Goal: Find specific page/section: Find specific page/section

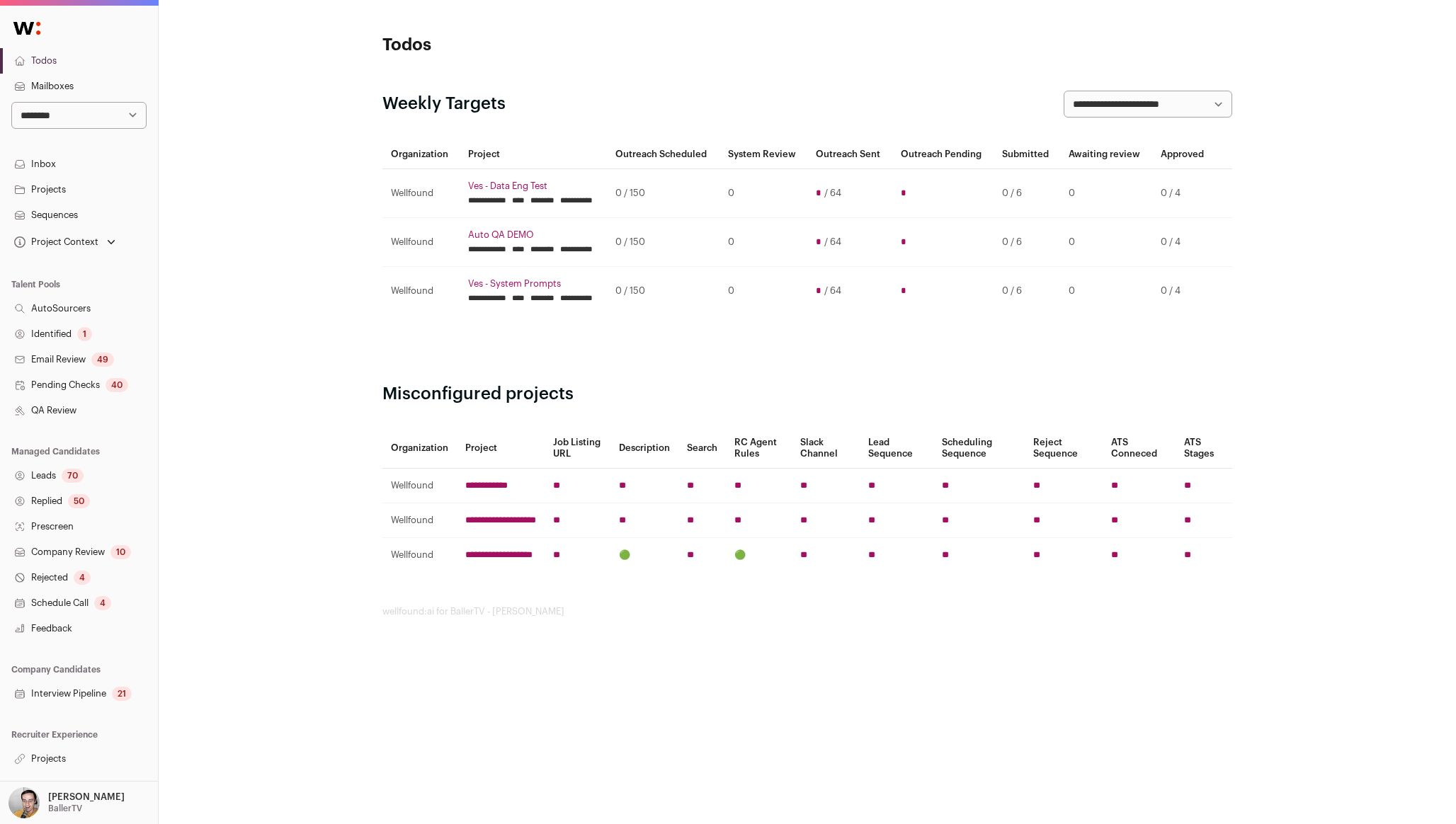
click at [62, 755] on link "Projects" at bounding box center [78, 759] width 158 height 25
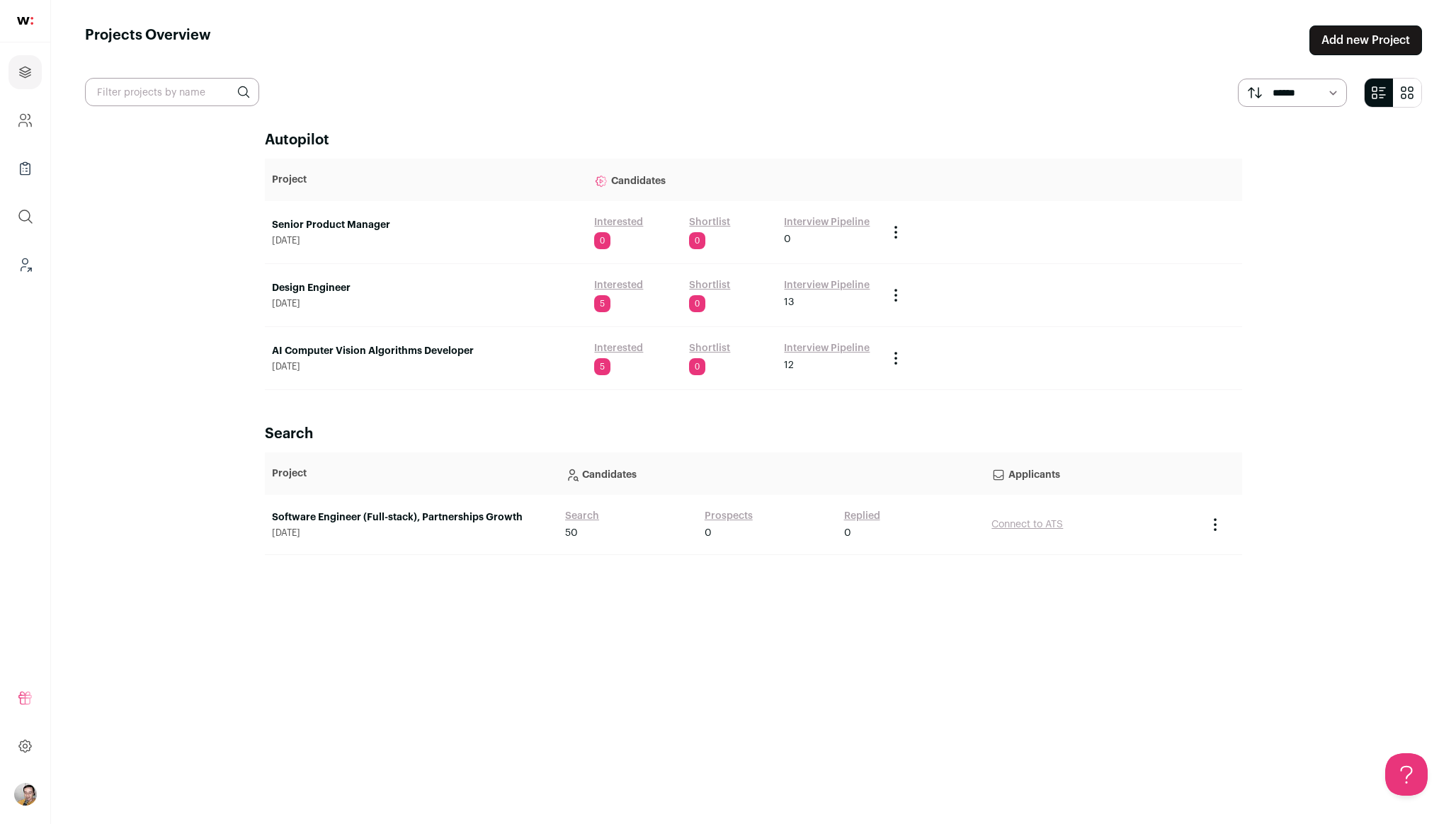
click at [441, 350] on link "AI Computer Vision Algorithms Developer" at bounding box center [426, 351] width 308 height 14
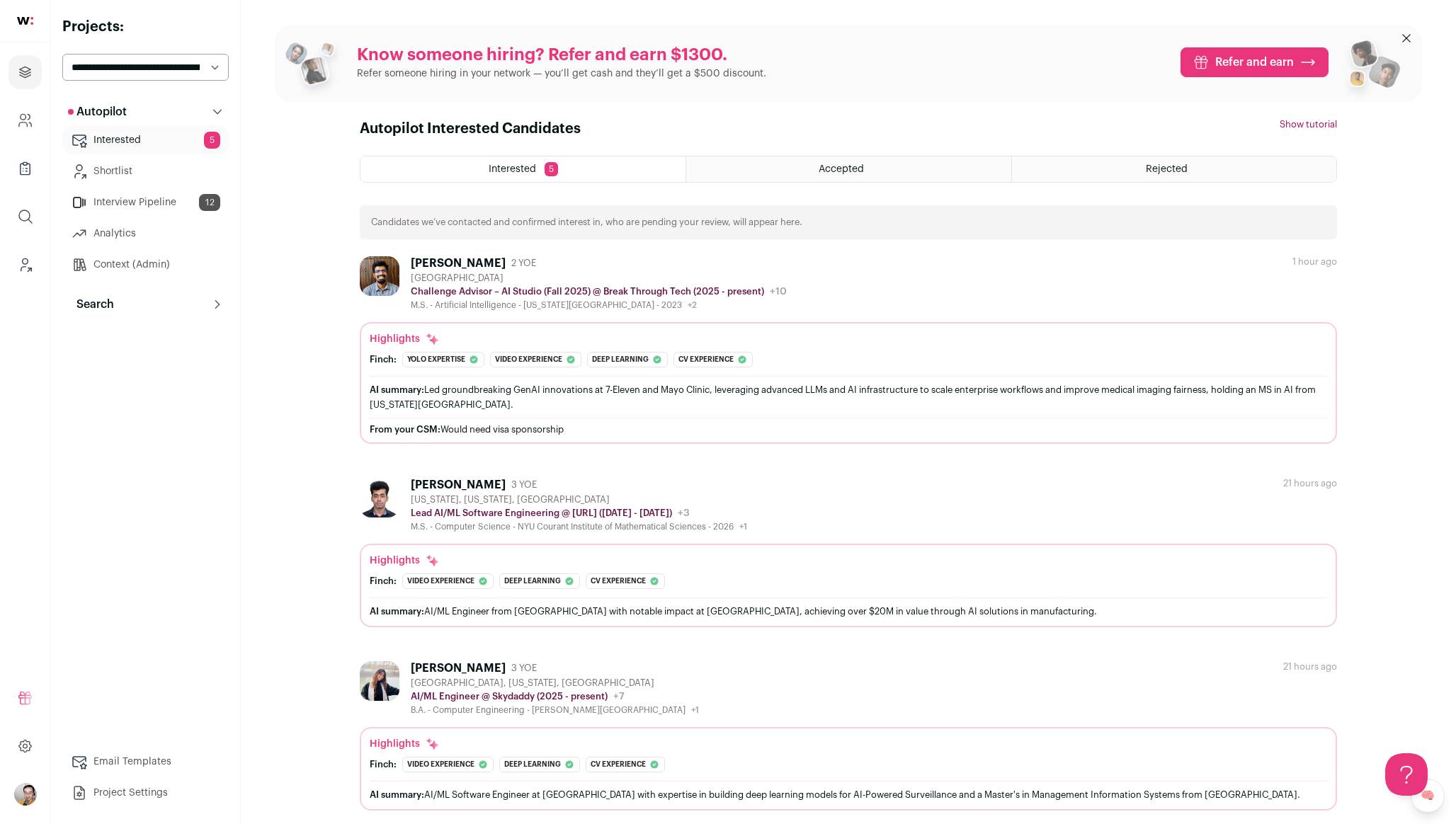
click at [361, 372] on div "Highlights Finch: Yolo expertise The profile explicitly mentions 'Performed obj…" at bounding box center [848, 383] width 977 height 122
click at [1431, 793] on link "🧠" at bounding box center [1427, 795] width 34 height 34
click at [1427, 799] on link "🧠" at bounding box center [1427, 795] width 34 height 34
